Goal: Find specific page/section: Find specific page/section

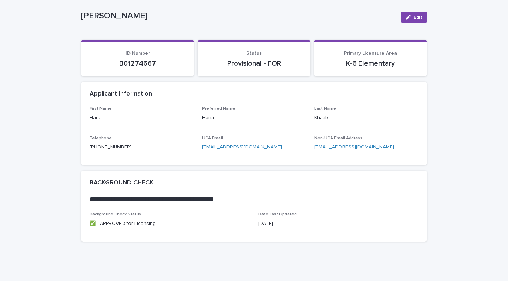
scroll to position [33, 0]
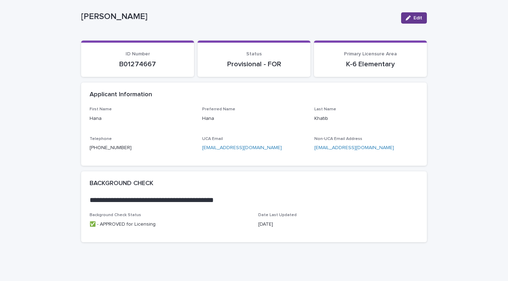
click at [418, 20] on button "Edit" at bounding box center [414, 17] width 26 height 11
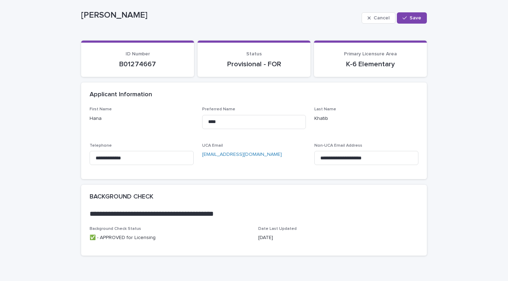
click at [286, 54] on p "Status" at bounding box center [254, 54] width 96 height 6
click at [368, 22] on button "Cancel" at bounding box center [379, 17] width 34 height 11
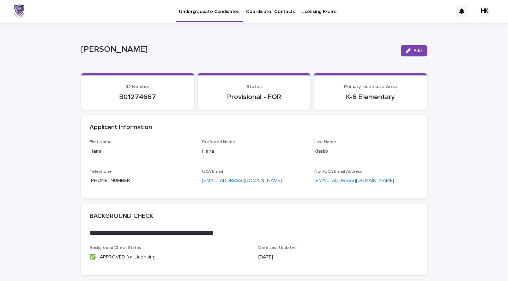
scroll to position [0, 0]
click at [271, 19] on link "Coordinator Contacts" at bounding box center [270, 11] width 55 height 22
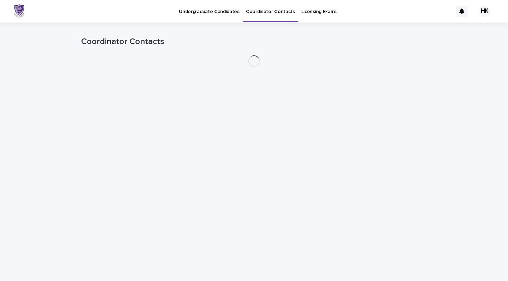
click at [308, 14] on p "Licensing Exams" at bounding box center [318, 7] width 35 height 15
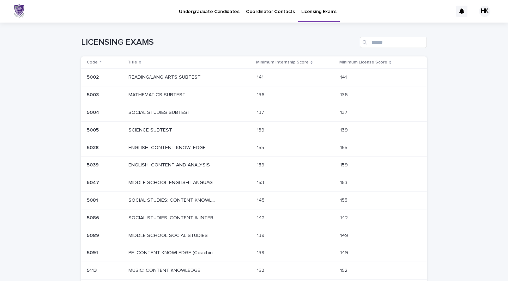
click at [284, 21] on link "Coordinator Contacts" at bounding box center [270, 11] width 55 height 22
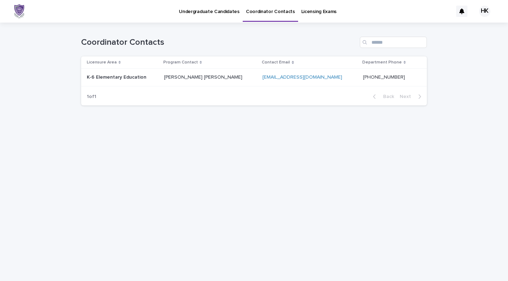
click at [220, 11] on p "Undergraduate Candidates" at bounding box center [209, 7] width 61 height 15
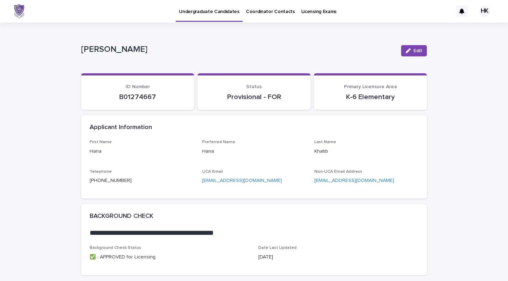
click at [247, 91] on div "Provisional - FOR" at bounding box center [254, 96] width 96 height 10
click at [256, 94] on p "Provisional - FOR" at bounding box center [254, 97] width 96 height 8
